Goal: Find specific page/section: Find specific page/section

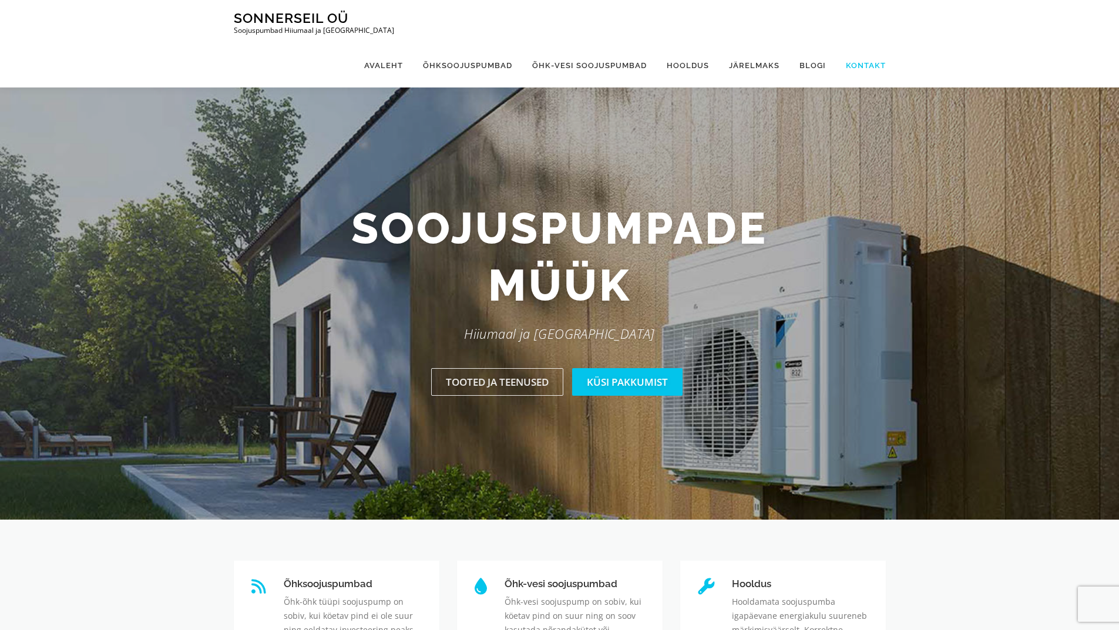
click at [871, 43] on link "Kontakt" at bounding box center [861, 65] width 50 height 44
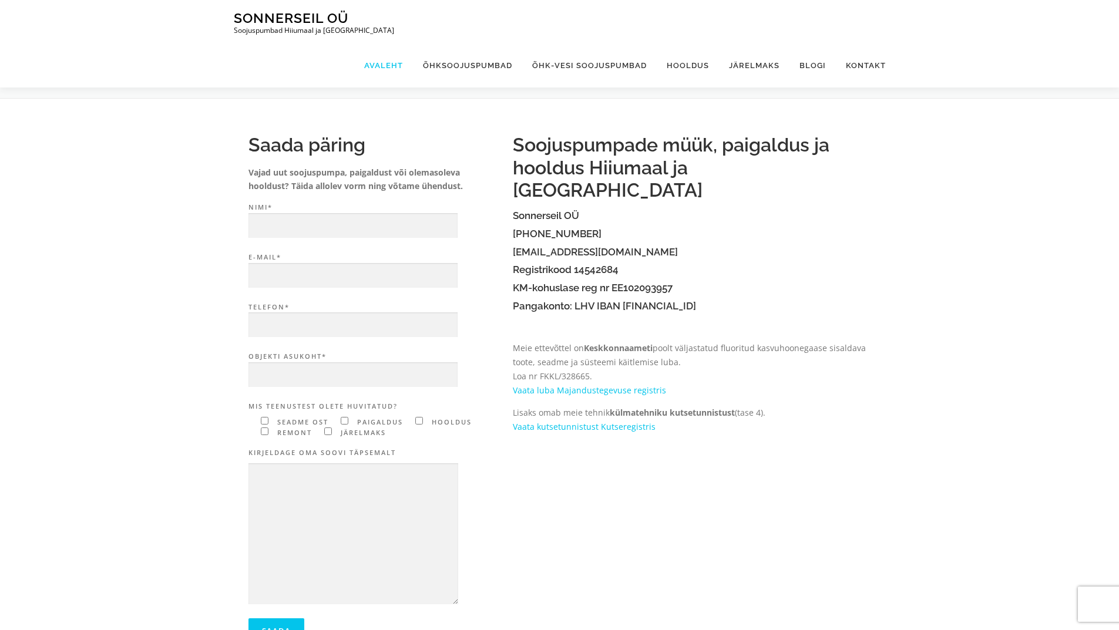
click at [388, 43] on link "Avaleht" at bounding box center [383, 65] width 59 height 44
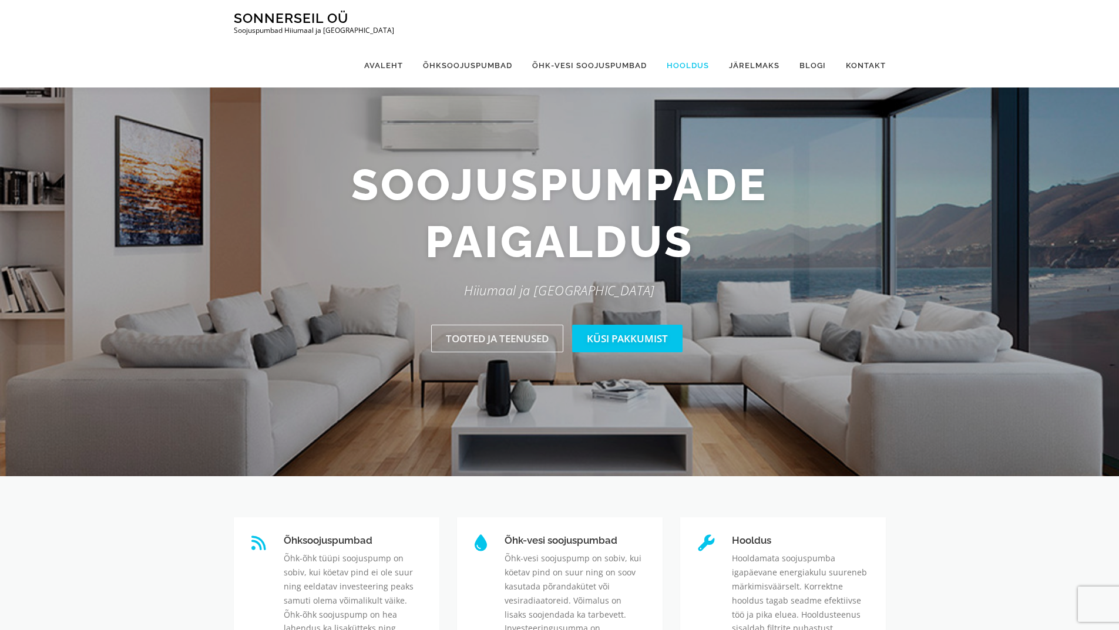
click at [683, 43] on link "Hooldus" at bounding box center [688, 65] width 62 height 44
